Goal: Transaction & Acquisition: Obtain resource

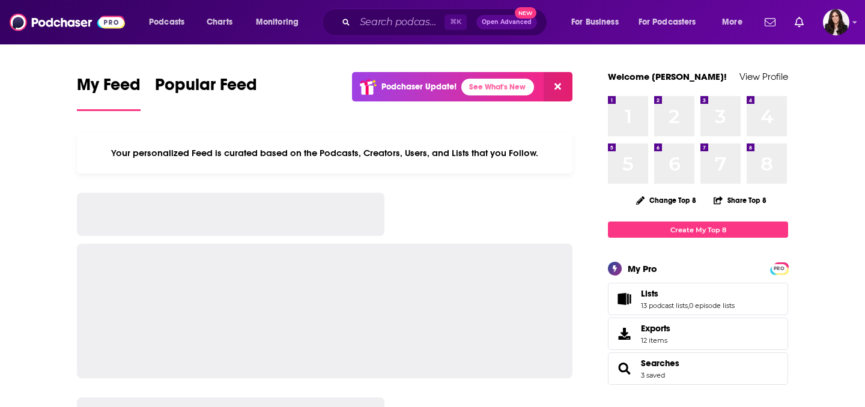
click at [380, 32] on div "⌘ K Open Advanced New" at bounding box center [434, 22] width 225 height 28
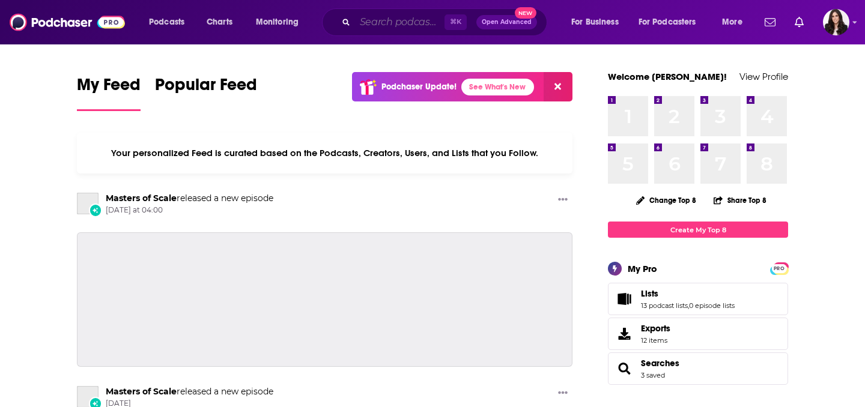
click at [385, 22] on input "Search podcasts, credits, & more..." at bounding box center [400, 22] width 90 height 19
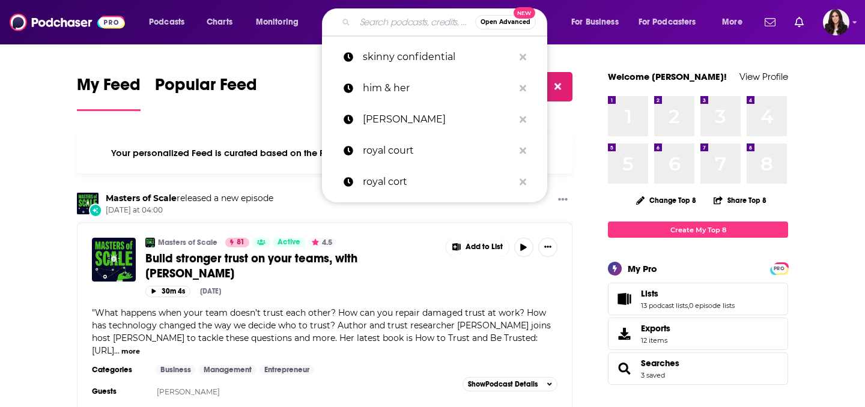
paste input "Kankelfritz & Friends Podcast"
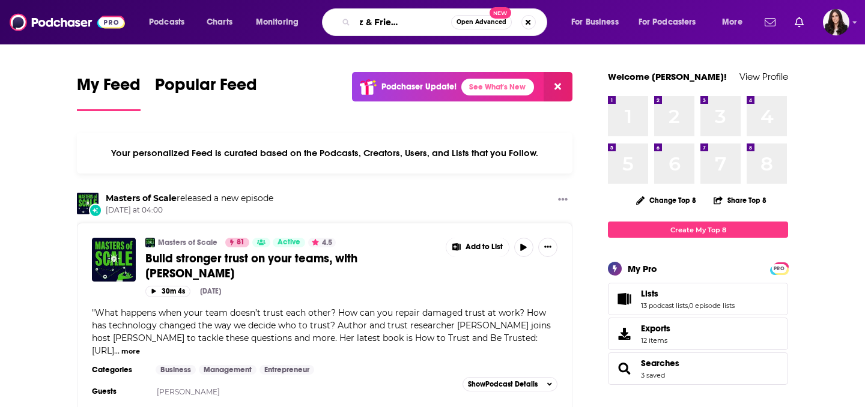
type input "Kankelfritz & Friends Podcast"
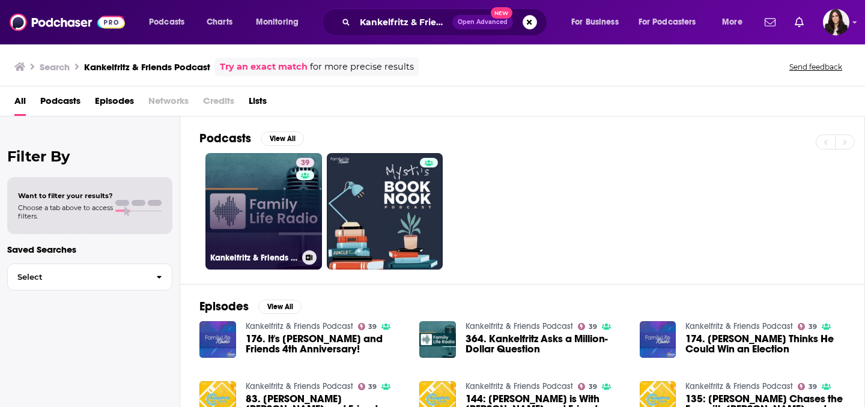
click at [277, 222] on link "39 Kankelfritz & Friends Podcast" at bounding box center [264, 211] width 117 height 117
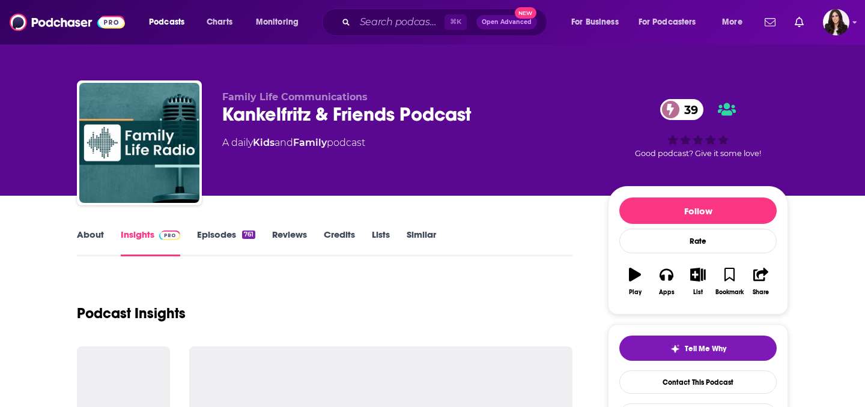
scroll to position [237, 0]
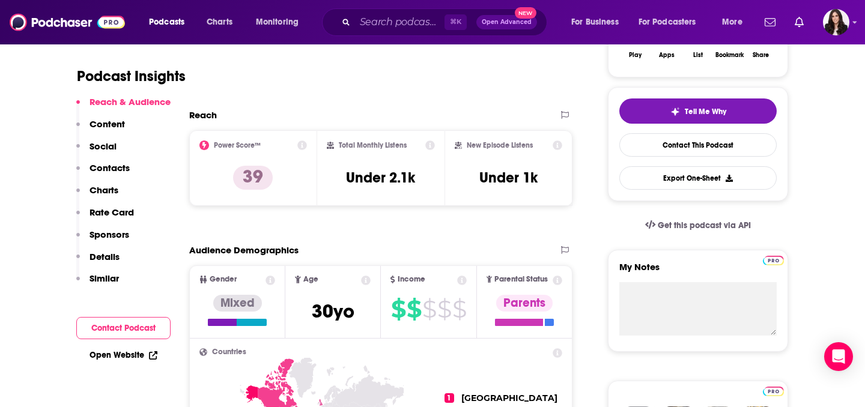
click at [402, 12] on div "⌘ K Open Advanced New" at bounding box center [434, 22] width 225 height 28
click at [389, 27] on input "Search podcasts, credits, & more..." at bounding box center [400, 22] width 90 height 19
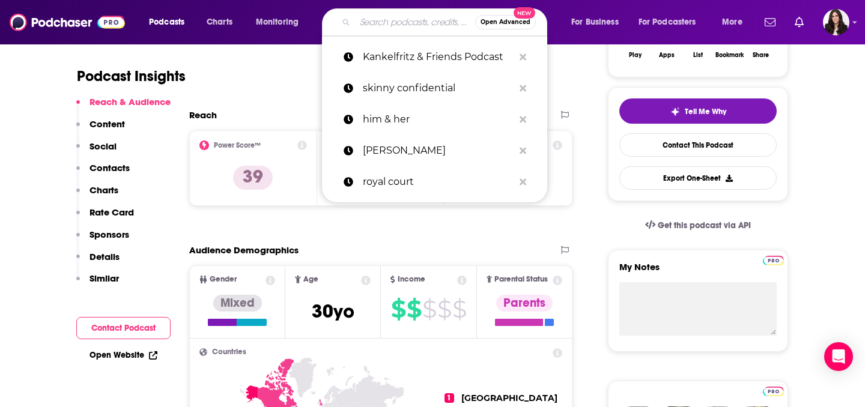
paste input "[PERSON_NAME]"
type input "[PERSON_NAME]"
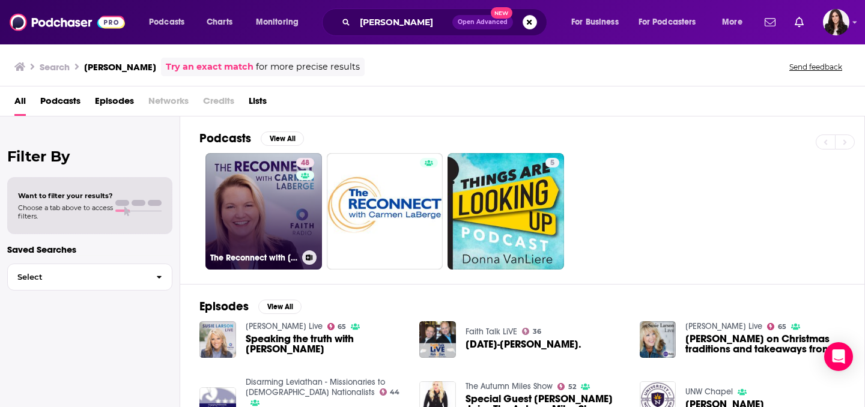
click at [288, 247] on link "48 The Reconnect with [PERSON_NAME]" at bounding box center [264, 211] width 117 height 117
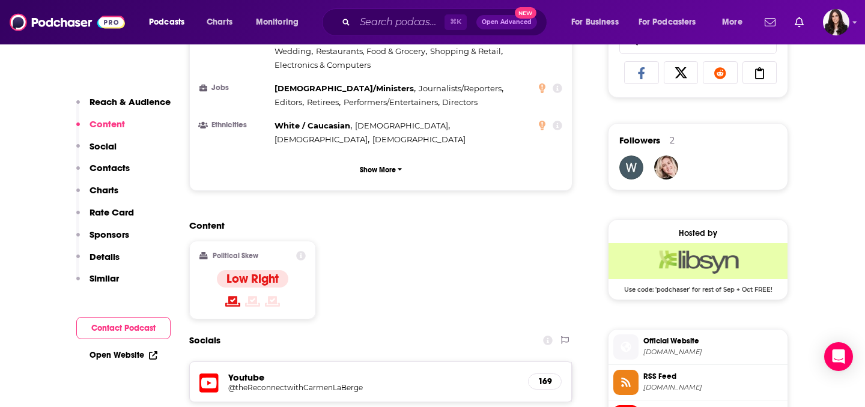
scroll to position [805, 0]
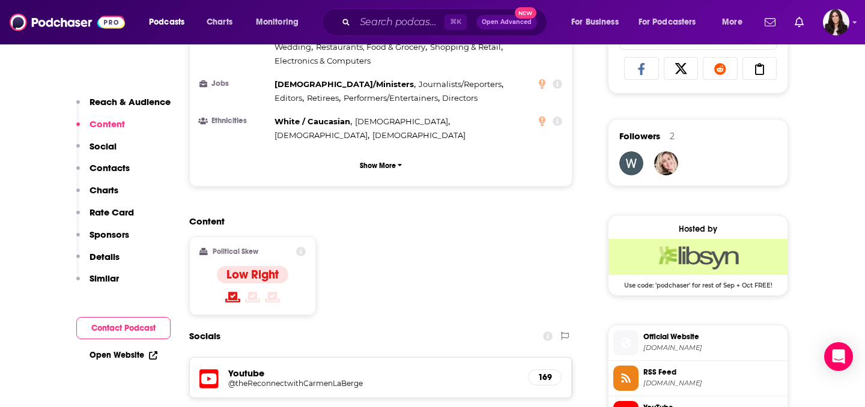
click at [251, 291] on icon at bounding box center [252, 297] width 15 height 12
click at [300, 247] on icon at bounding box center [301, 252] width 10 height 10
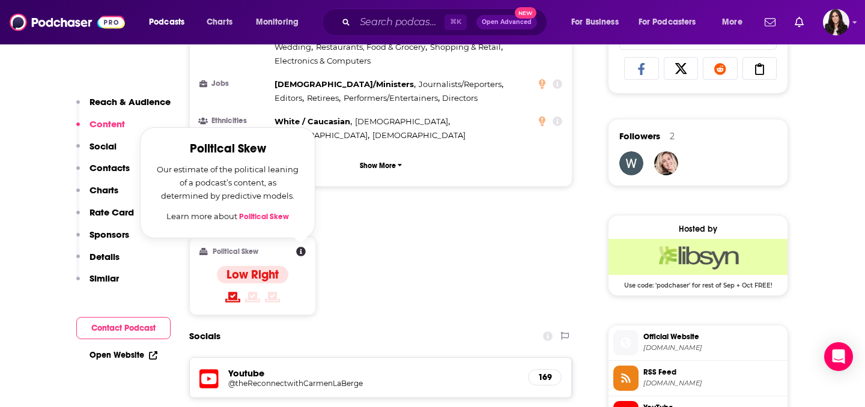
click at [242, 266] on div "Low Right" at bounding box center [253, 285] width 72 height 39
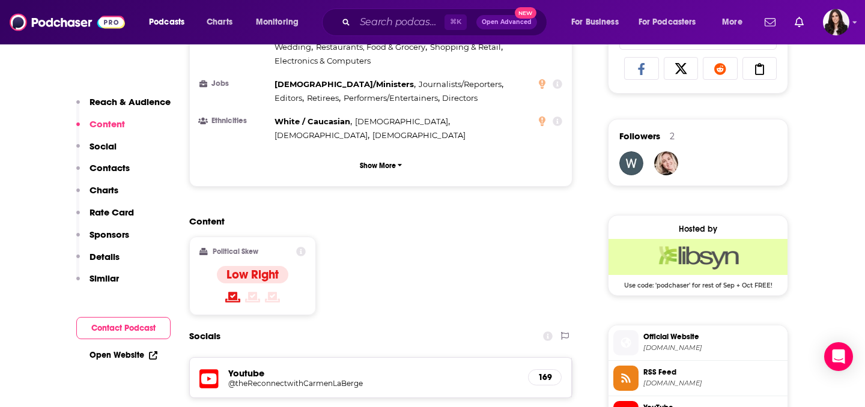
click at [243, 291] on div at bounding box center [253, 298] width 72 height 14
click at [304, 247] on icon at bounding box center [301, 252] width 10 height 10
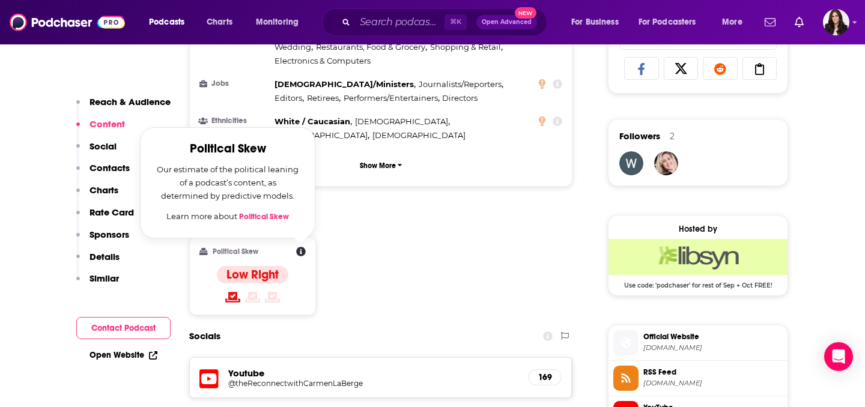
click at [285, 212] on link "Political Skew" at bounding box center [264, 217] width 50 height 10
click at [412, 216] on div "Content Political Skew Political Skew Our estimate of the political leaning of …" at bounding box center [380, 270] width 383 height 109
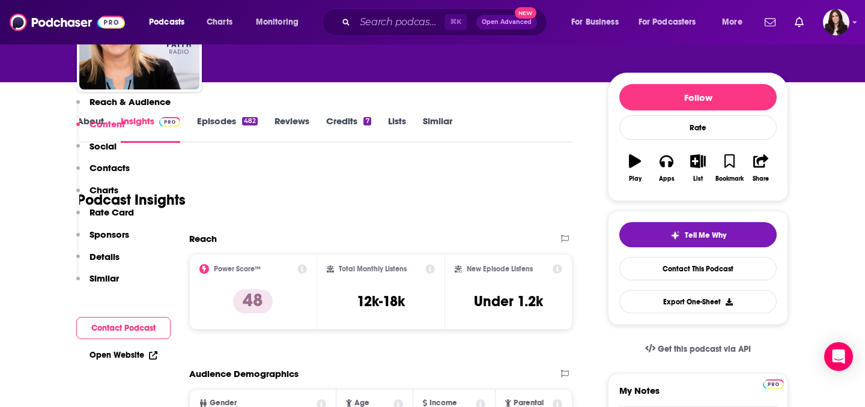
scroll to position [0, 0]
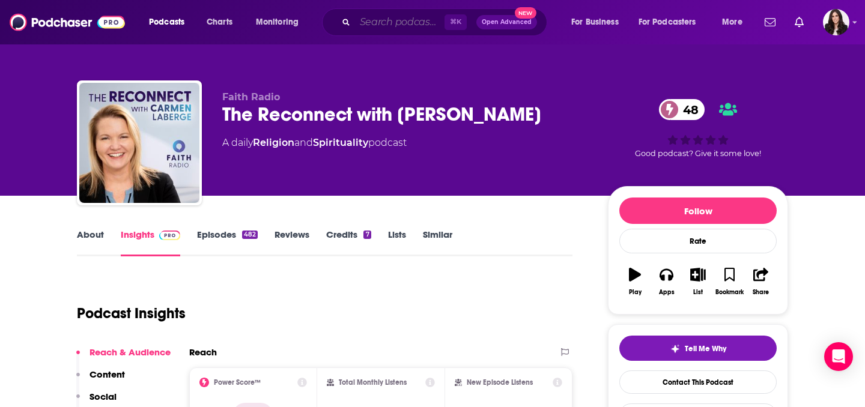
click at [392, 26] on input "Search podcasts, credits, & more..." at bounding box center [400, 22] width 90 height 19
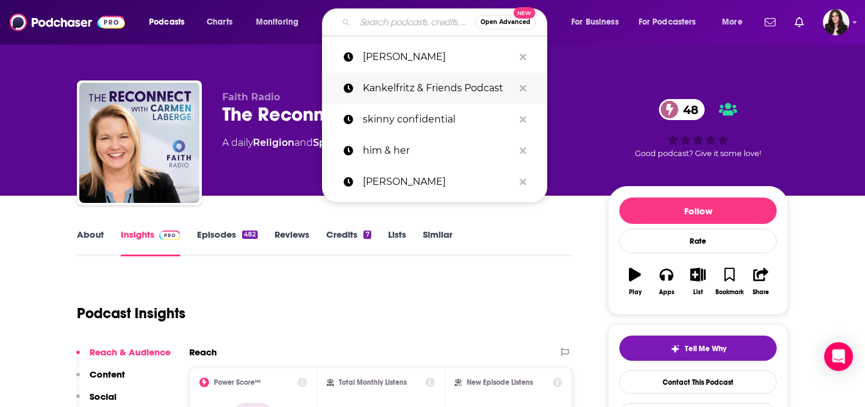
click at [414, 97] on p "Kankelfritz & Friends Podcast" at bounding box center [438, 88] width 151 height 31
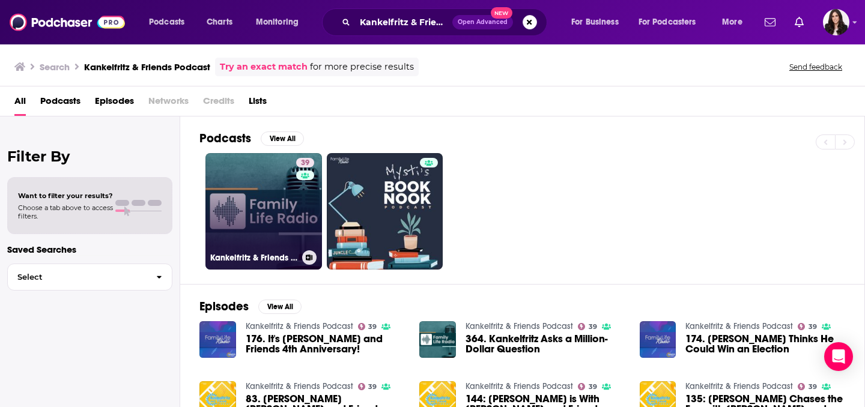
click at [252, 244] on link "39 Kankelfritz & Friends Podcast" at bounding box center [264, 211] width 117 height 117
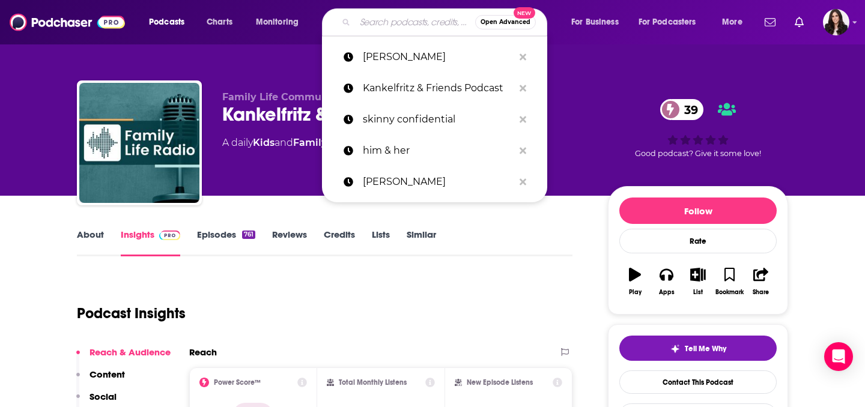
click at [406, 17] on input "Search podcasts, credits, & more..." at bounding box center [415, 22] width 120 height 19
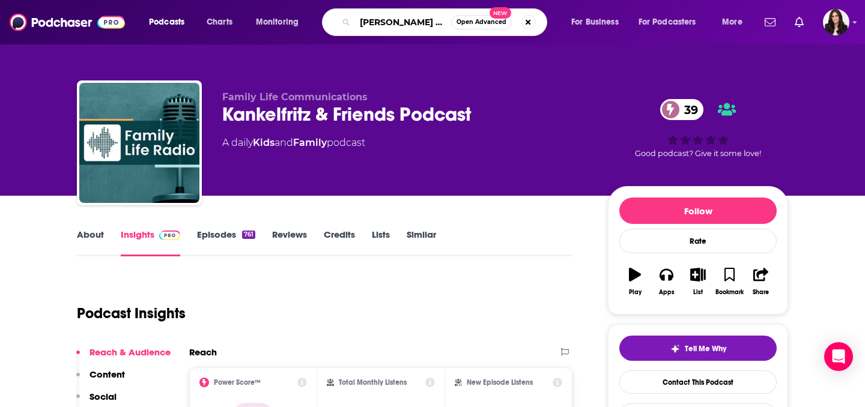
type input "[PERSON_NAME] live"
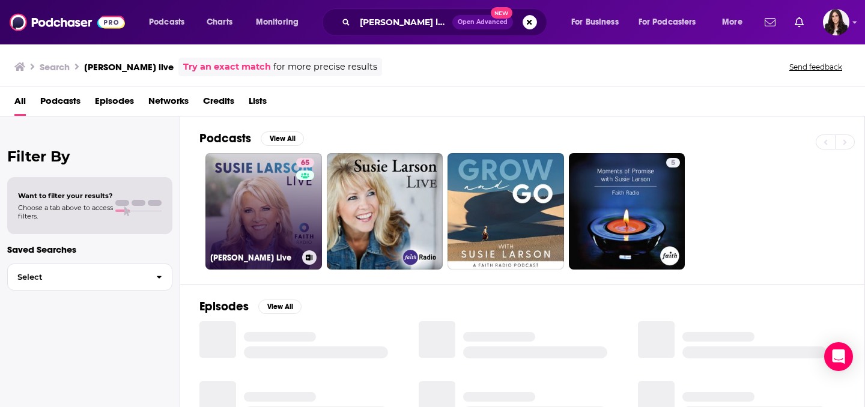
click at [258, 233] on link "65 [PERSON_NAME] Live" at bounding box center [264, 211] width 117 height 117
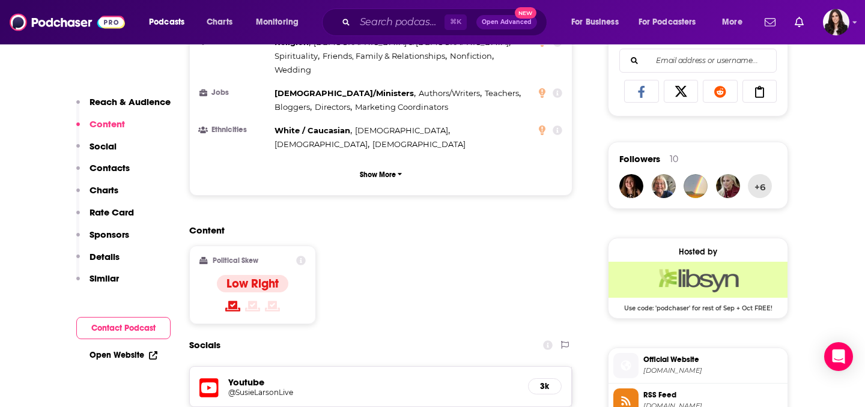
scroll to position [291, 0]
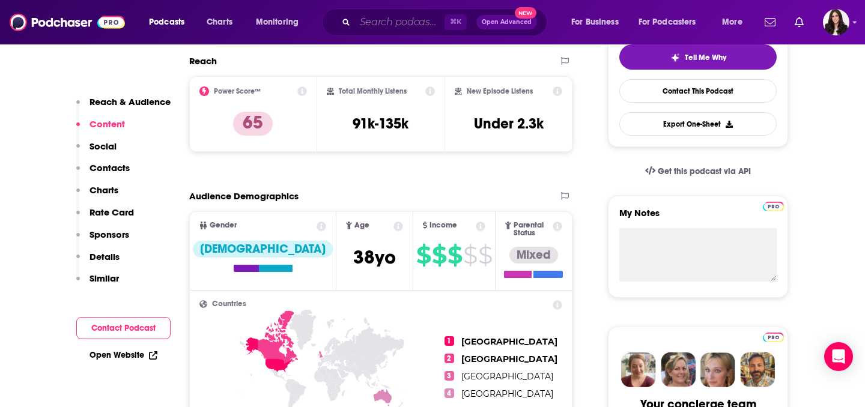
click at [436, 20] on input "Search podcasts, credits, & more..." at bounding box center [400, 22] width 90 height 19
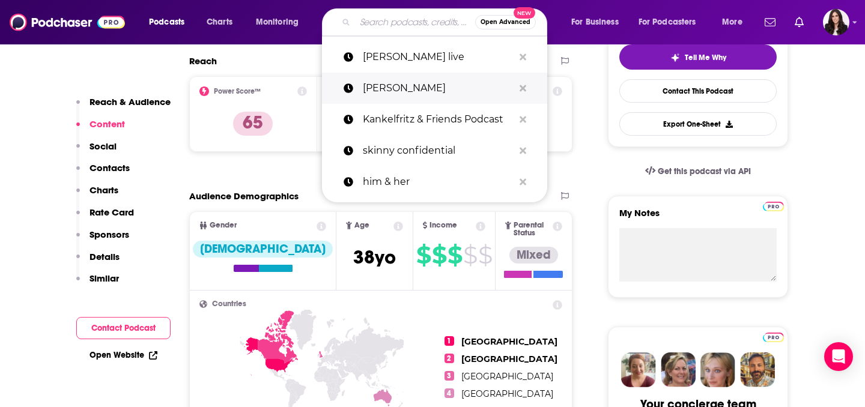
click at [419, 87] on p "[PERSON_NAME]" at bounding box center [438, 88] width 151 height 31
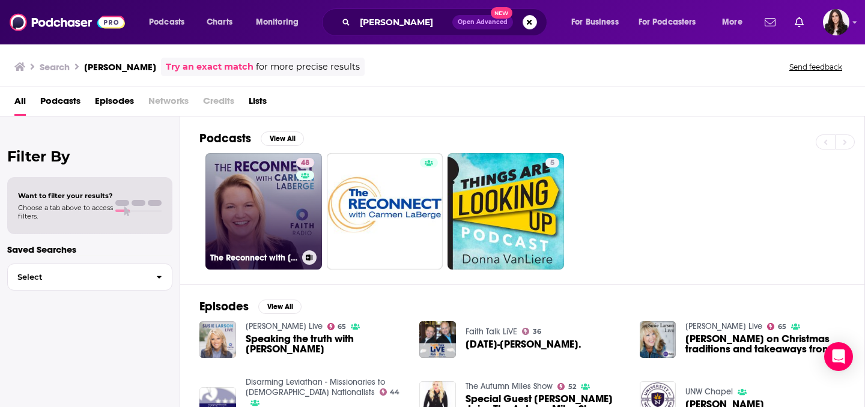
click at [287, 244] on link "48 The Reconnect with [PERSON_NAME]" at bounding box center [264, 211] width 117 height 117
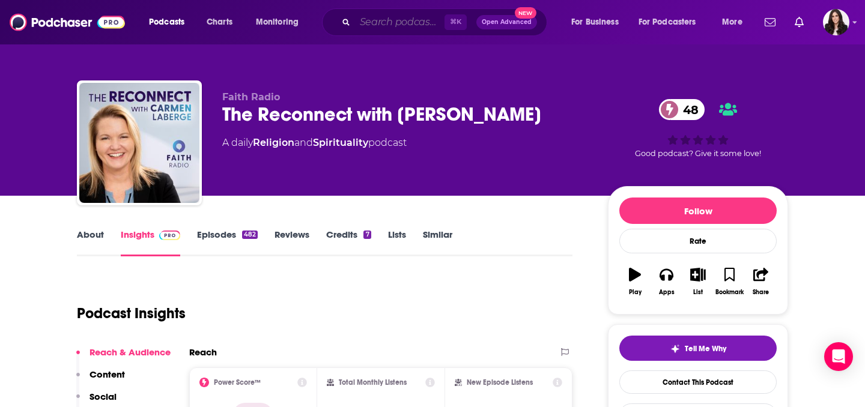
click at [365, 27] on input "Search podcasts, credits, & more..." at bounding box center [400, 22] width 90 height 19
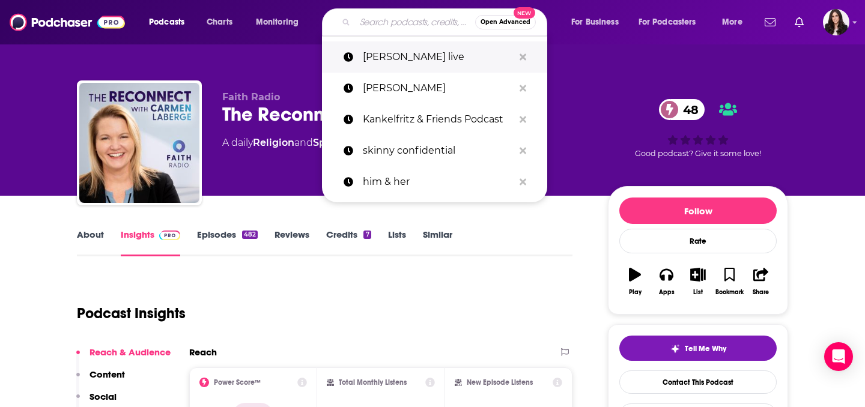
click at [380, 72] on p "[PERSON_NAME] live" at bounding box center [438, 56] width 151 height 31
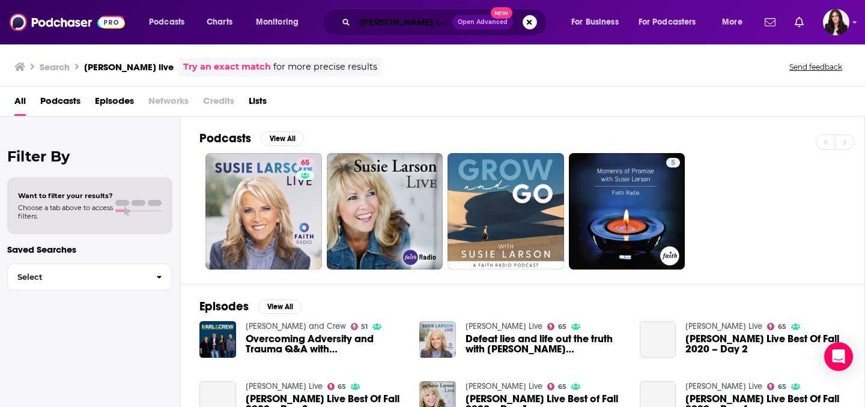
click at [392, 19] on input "[PERSON_NAME] live" at bounding box center [403, 22] width 97 height 19
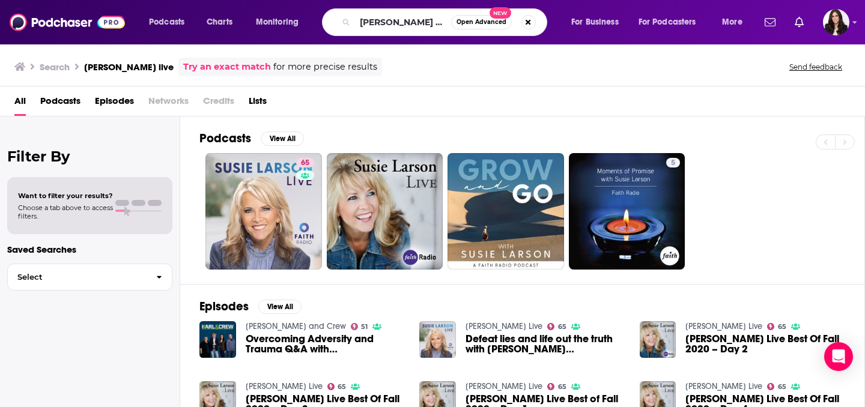
click at [421, 32] on div "[PERSON_NAME] live Open Advanced New" at bounding box center [434, 22] width 225 height 28
click at [526, 23] on button "Search podcasts, credits, & more..." at bounding box center [529, 22] width 14 height 14
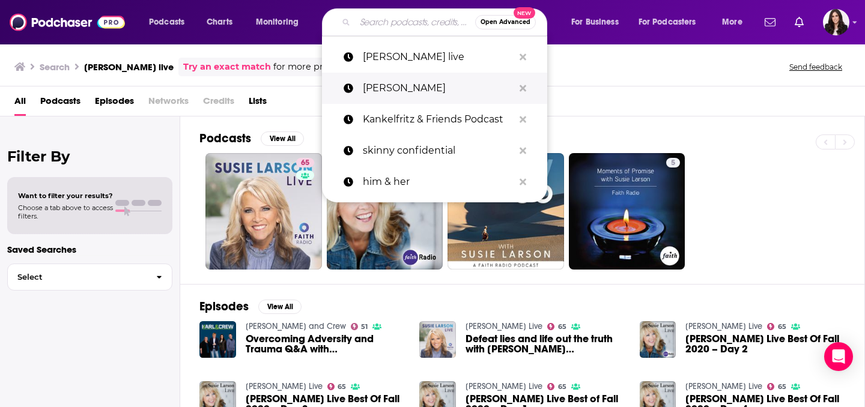
click at [406, 82] on p "[PERSON_NAME]" at bounding box center [438, 88] width 151 height 31
type input "[PERSON_NAME]"
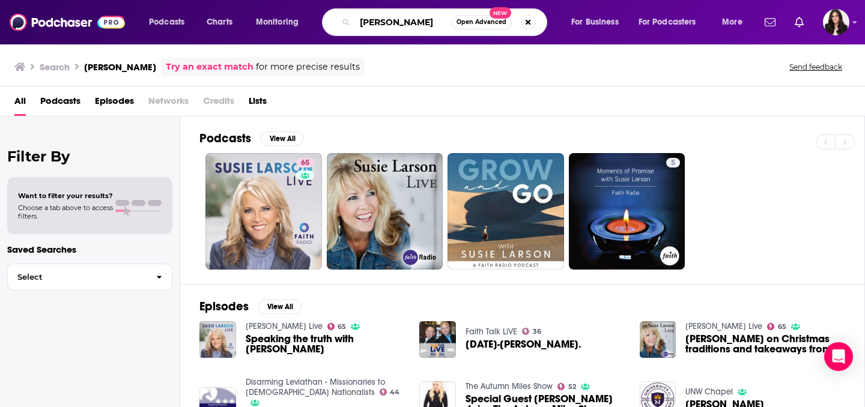
click at [441, 22] on input "[PERSON_NAME]" at bounding box center [403, 22] width 96 height 19
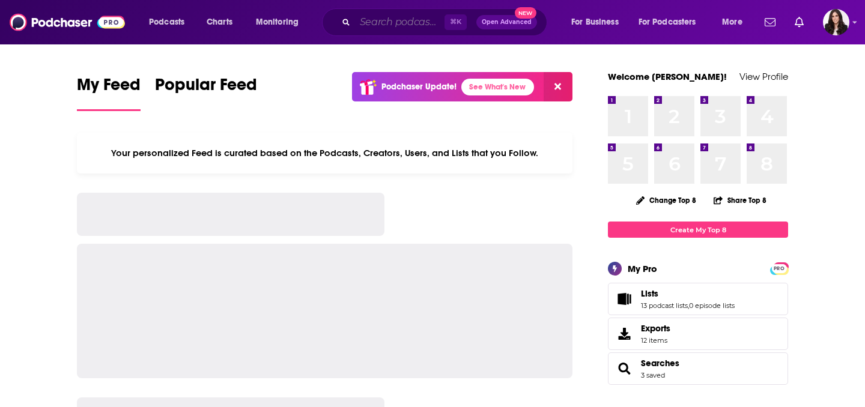
click at [387, 19] on input "Search podcasts, credits, & more..." at bounding box center [400, 22] width 90 height 19
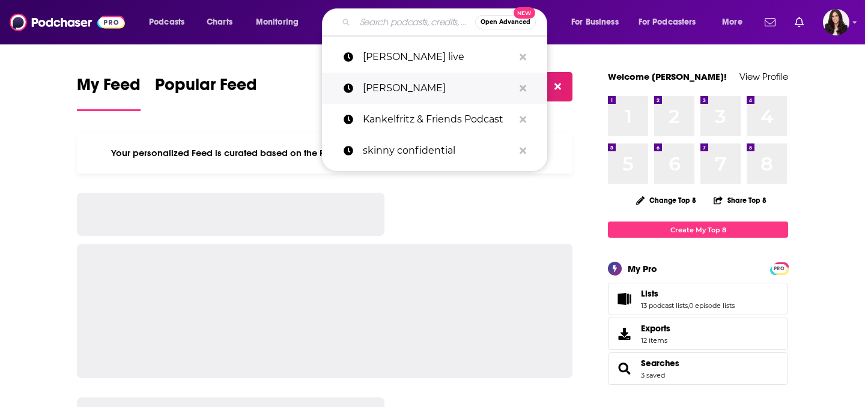
click at [385, 84] on p "[PERSON_NAME]" at bounding box center [438, 88] width 151 height 31
type input "[PERSON_NAME]"
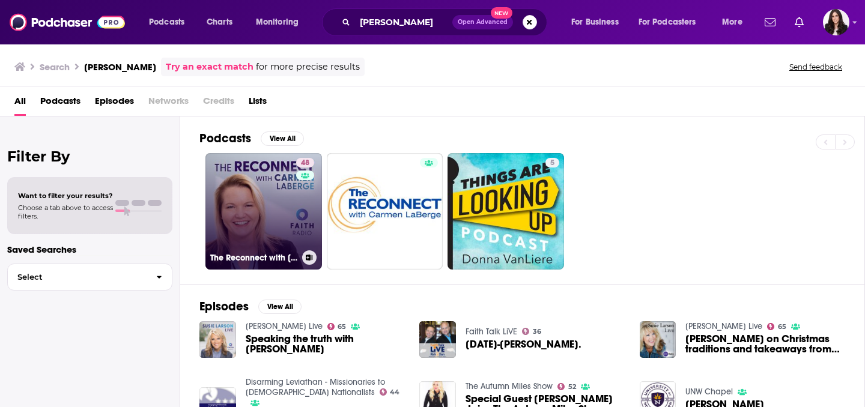
click at [302, 238] on div "48" at bounding box center [306, 204] width 21 height 93
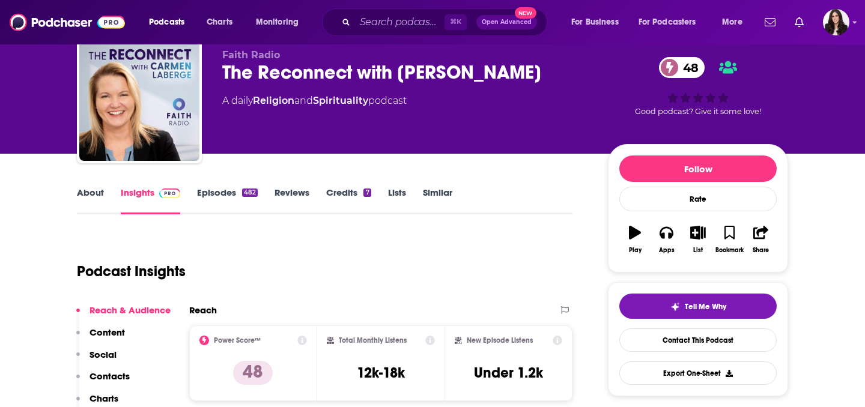
scroll to position [56, 0]
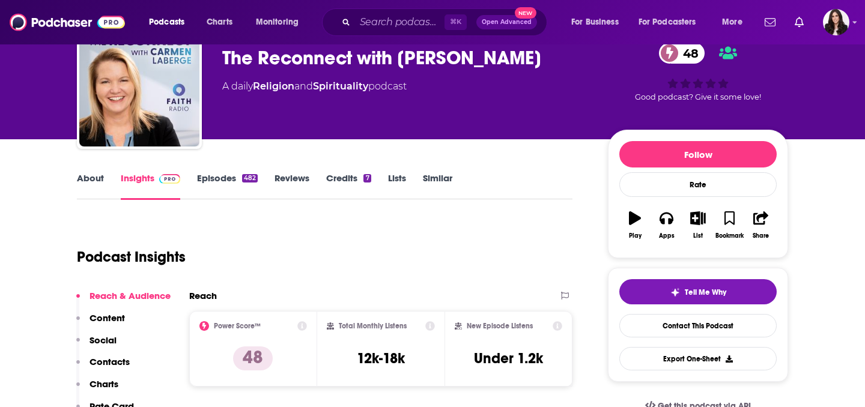
click at [240, 181] on link "Episodes 482" at bounding box center [227, 186] width 61 height 28
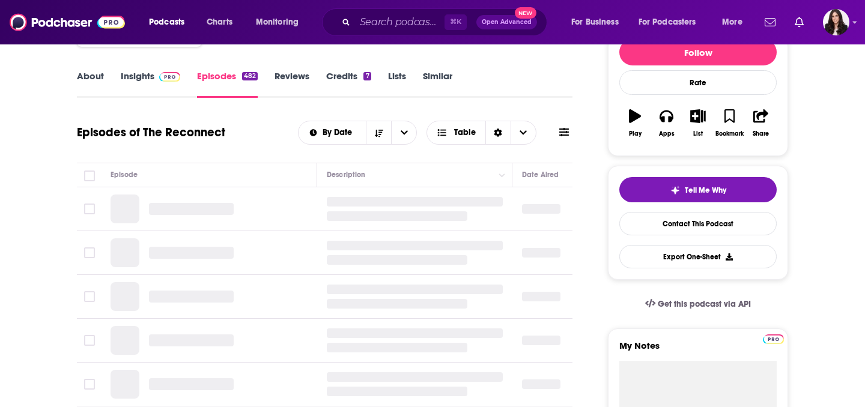
scroll to position [160, 0]
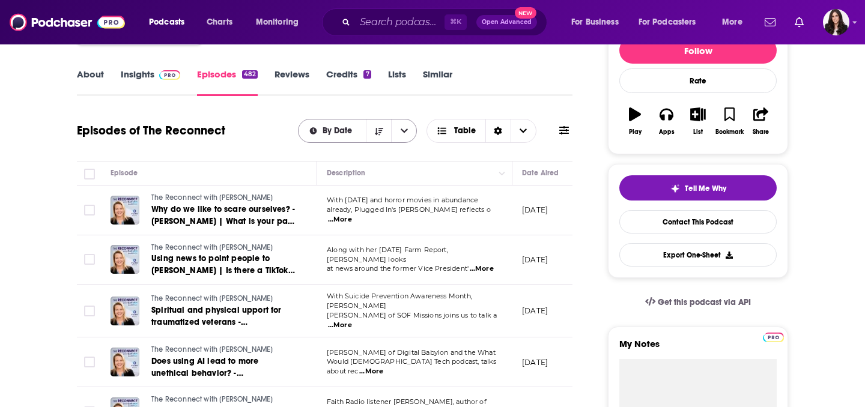
click at [350, 124] on div "By Date" at bounding box center [358, 131] width 120 height 24
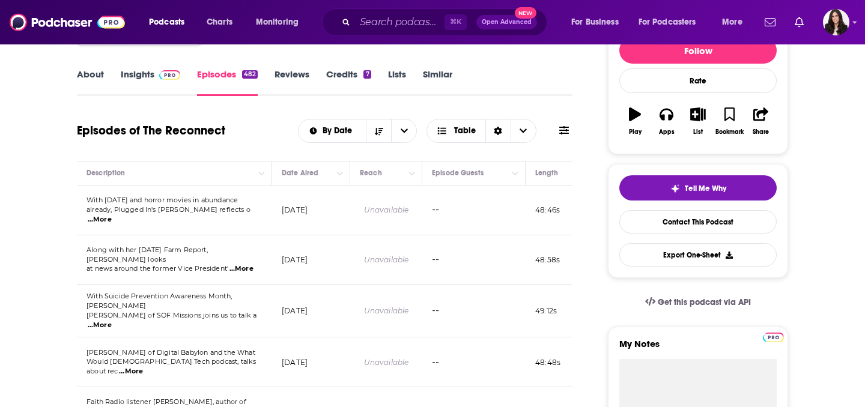
scroll to position [0, 273]
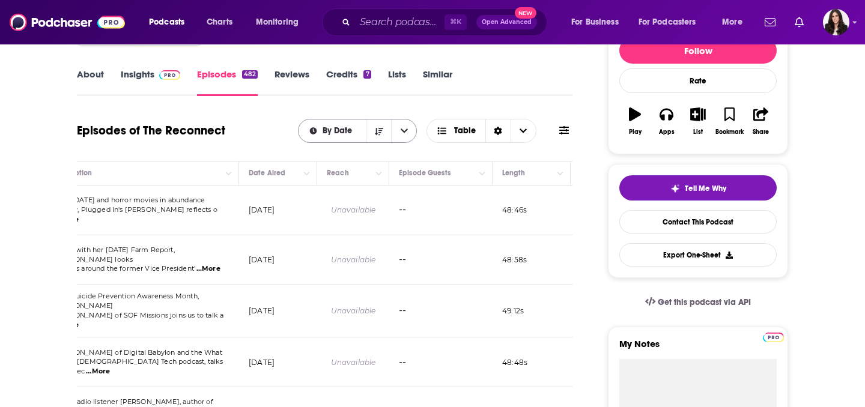
click at [409, 136] on button "open menu" at bounding box center [403, 131] width 25 height 23
click at [383, 121] on button "Sort Direction" at bounding box center [378, 131] width 25 height 23
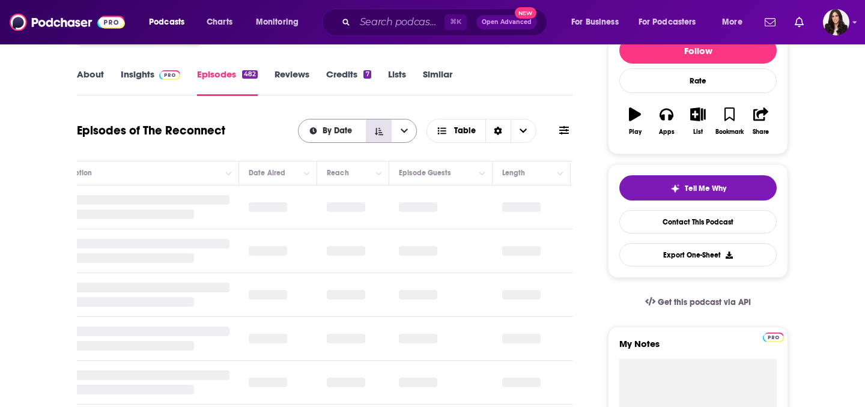
click at [380, 126] on button "Sort Direction" at bounding box center [378, 131] width 25 height 23
click at [404, 132] on icon "open menu" at bounding box center [404, 131] width 7 height 4
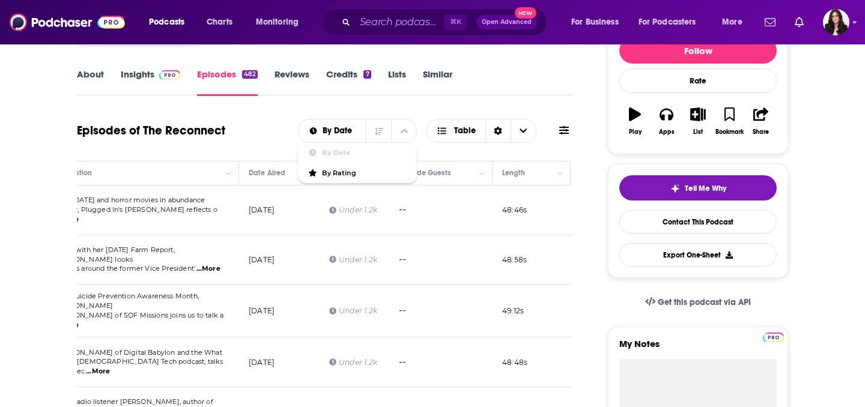
click at [541, 133] on div "By Date By Date By Rating Table" at bounding box center [435, 131] width 275 height 24
click at [523, 132] on icon "Choose View" at bounding box center [523, 131] width 7 height 4
click at [469, 121] on span "Table" at bounding box center [456, 131] width 58 height 20
click at [404, 121] on button "open menu" at bounding box center [403, 131] width 25 height 23
click at [560, 129] on icon at bounding box center [565, 131] width 10 height 10
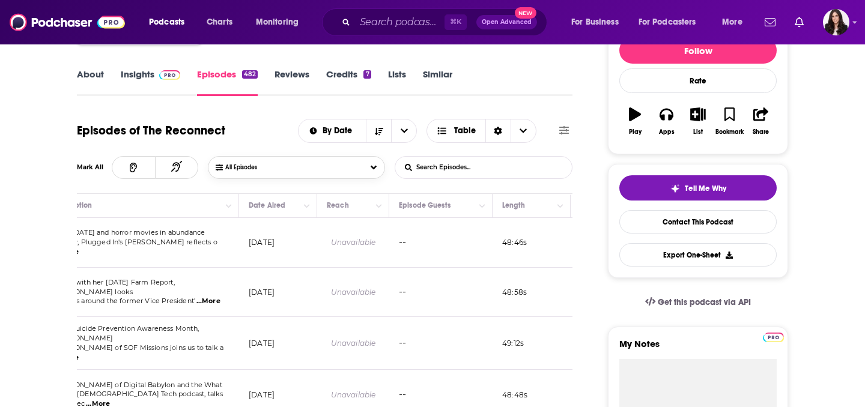
click at [346, 170] on button "All Episodes" at bounding box center [296, 167] width 177 height 23
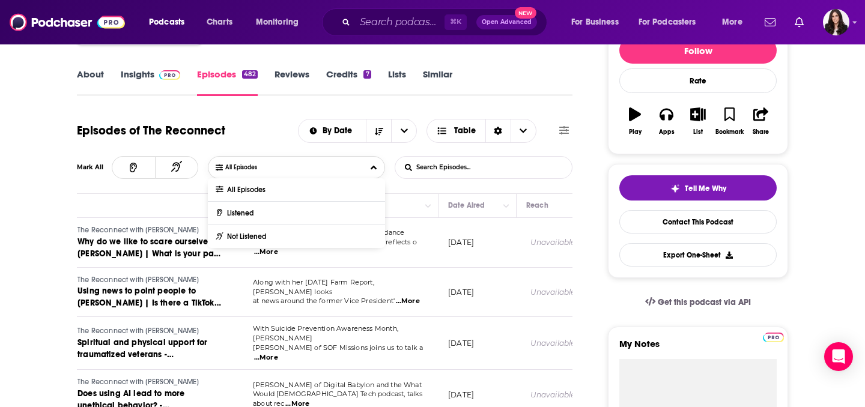
scroll to position [0, 0]
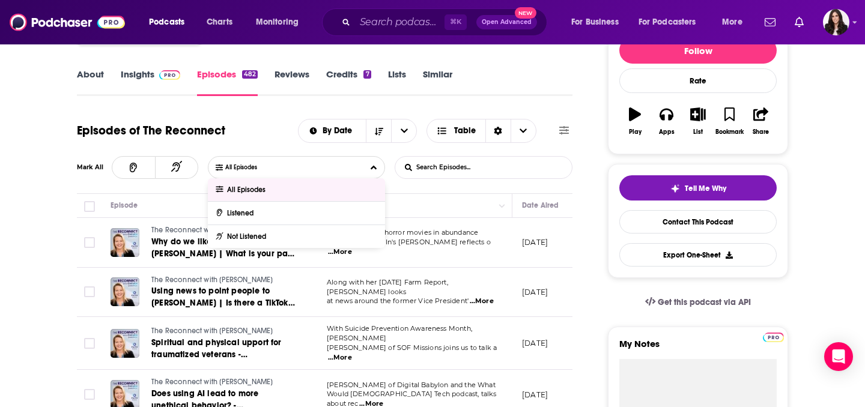
click at [450, 168] on input "List Search Input" at bounding box center [458, 168] width 126 height 22
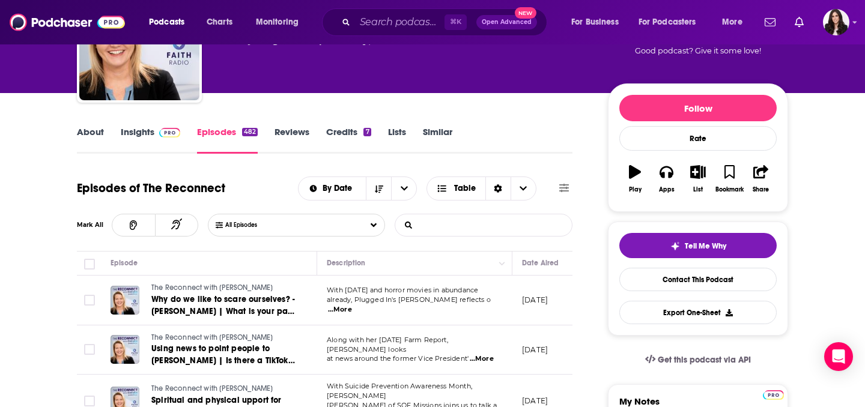
scroll to position [102, 0]
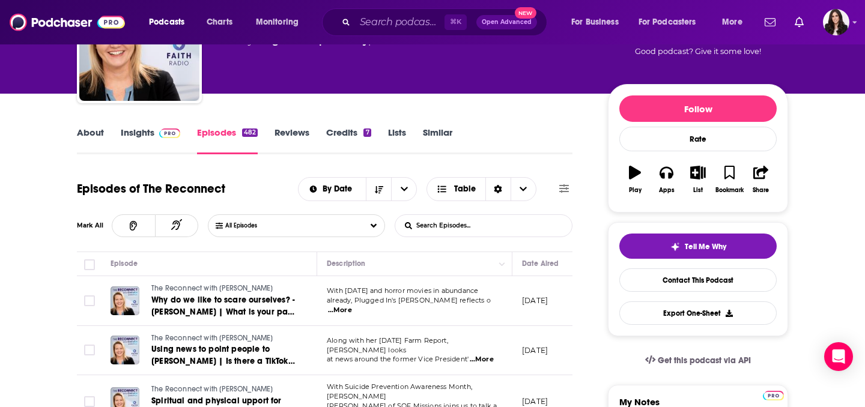
click at [558, 188] on button at bounding box center [564, 189] width 17 height 13
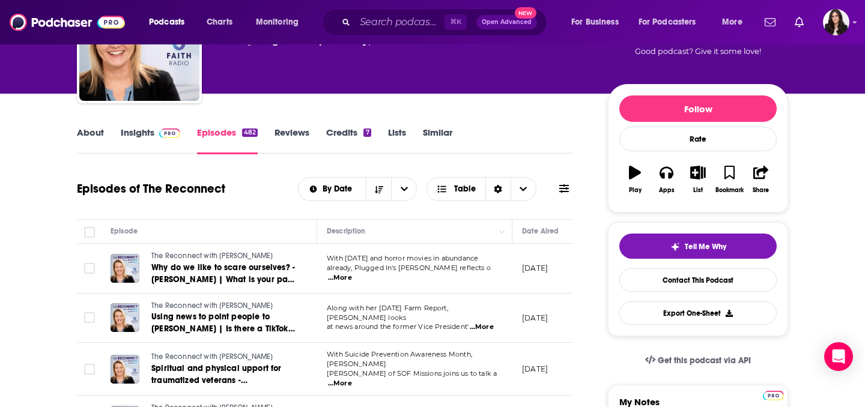
click at [558, 188] on button at bounding box center [564, 189] width 17 height 13
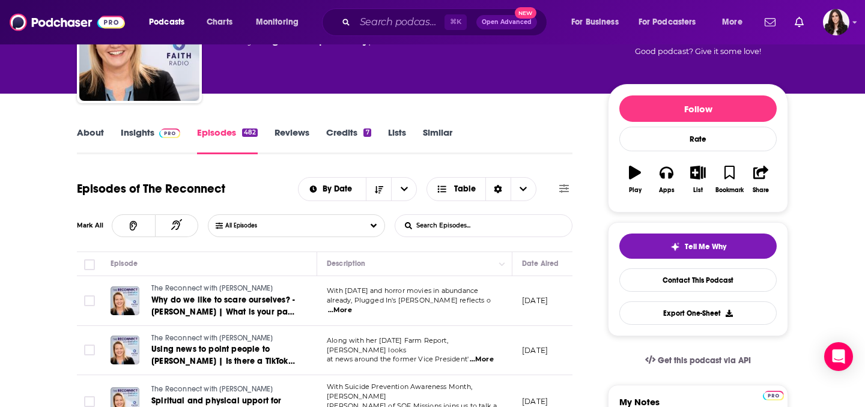
click at [124, 135] on link "Insights" at bounding box center [150, 141] width 59 height 28
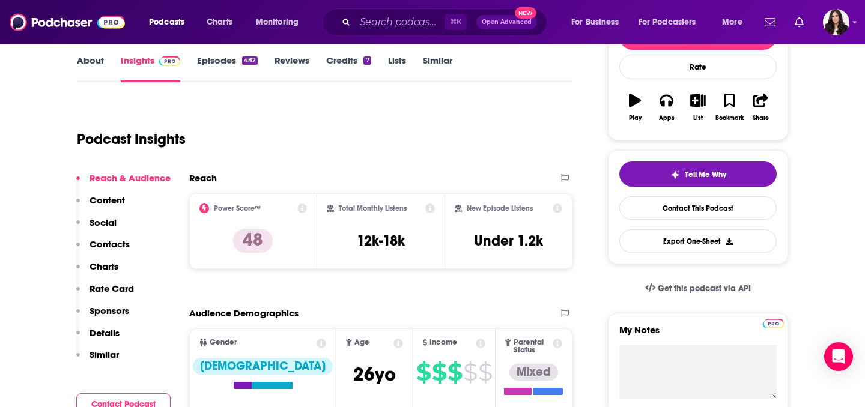
scroll to position [177, 0]
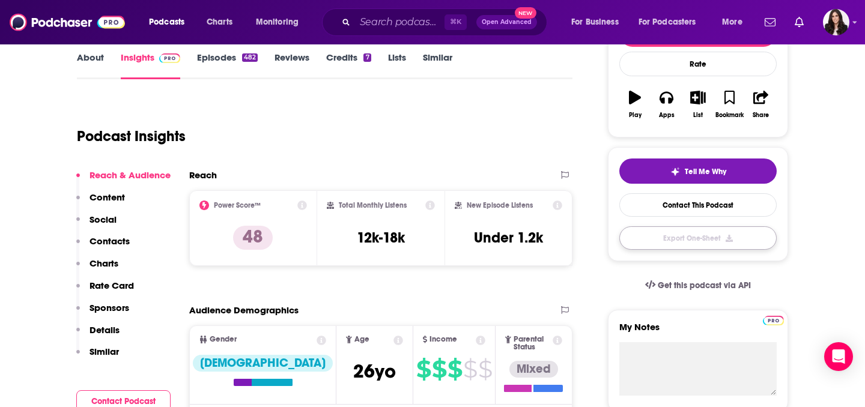
click at [671, 242] on button "Export One-Sheet" at bounding box center [698, 238] width 157 height 23
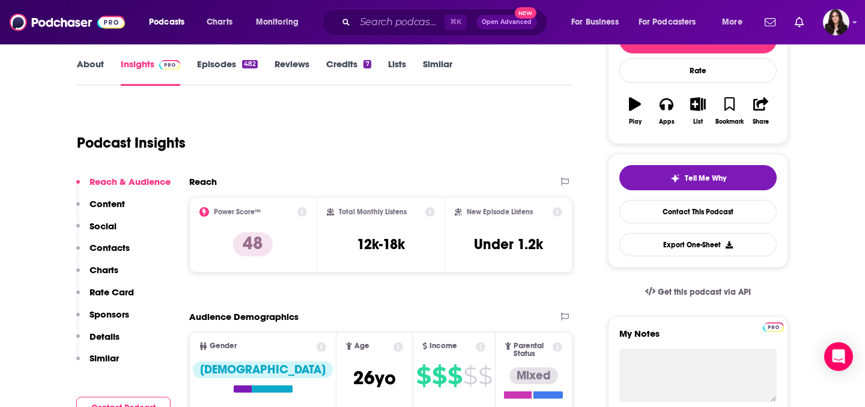
scroll to position [0, 0]
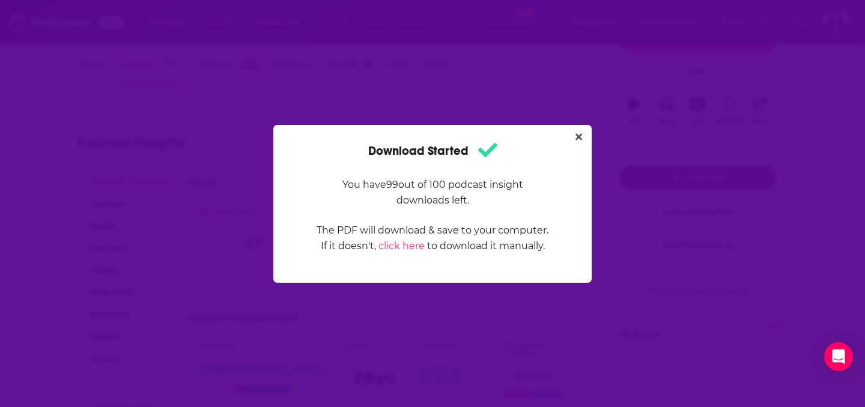
click at [541, 100] on div "Download Started You have 99 out of 100 podcast insight downloads left. The PDF…" at bounding box center [432, 203] width 865 height 407
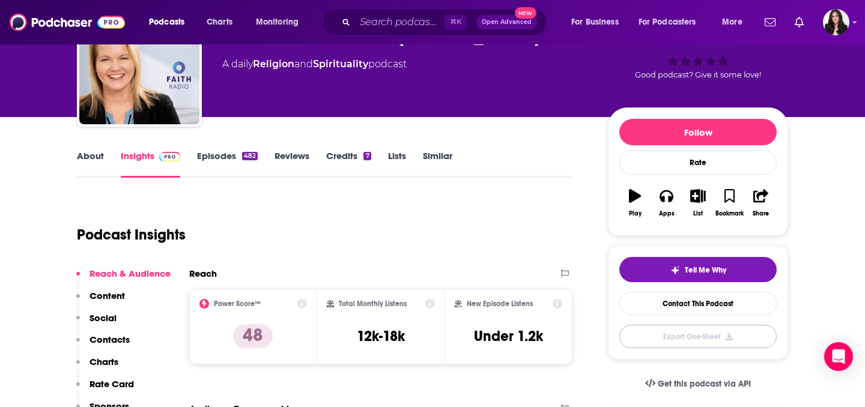
scroll to position [76, 0]
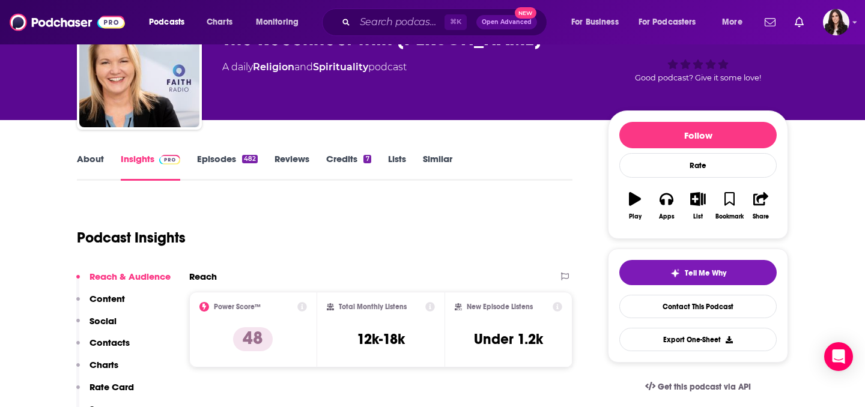
click at [216, 163] on link "Episodes 482" at bounding box center [227, 167] width 61 height 28
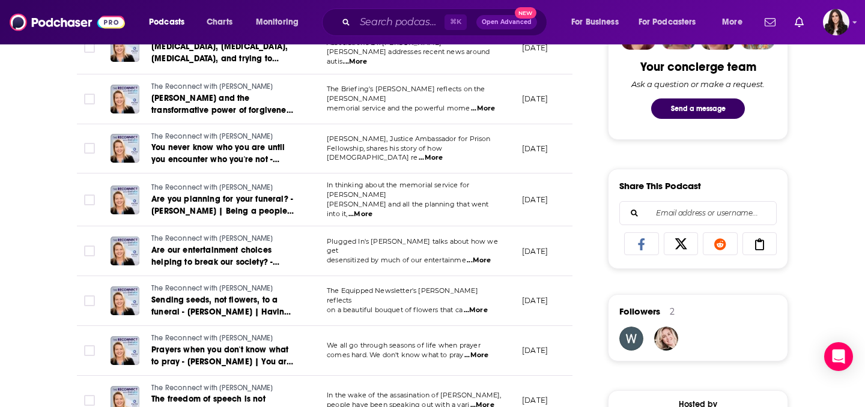
scroll to position [639, 0]
